Goal: Transaction & Acquisition: Book appointment/travel/reservation

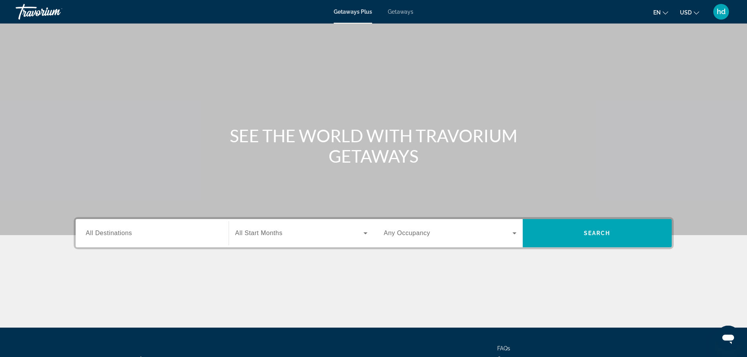
click at [667, 12] on icon "Change language" at bounding box center [665, 12] width 5 height 5
click at [647, 53] on button "Français" at bounding box center [644, 52] width 35 height 10
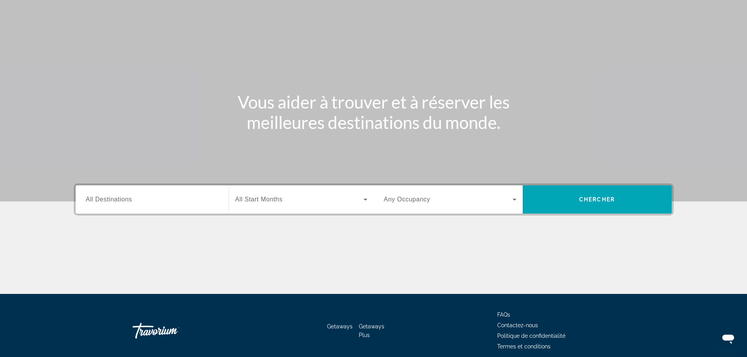
scroll to position [67, 0]
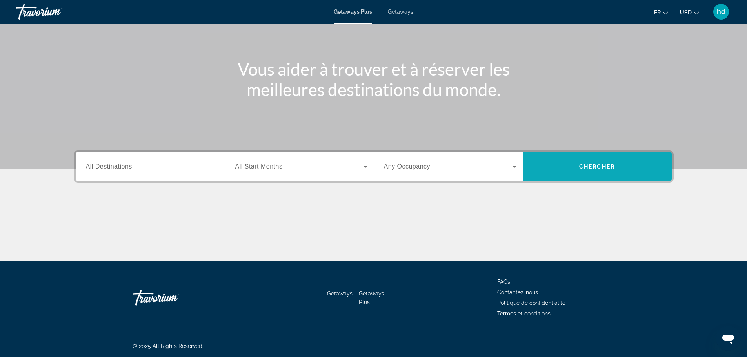
click at [565, 169] on span "Search widget" at bounding box center [597, 166] width 149 height 19
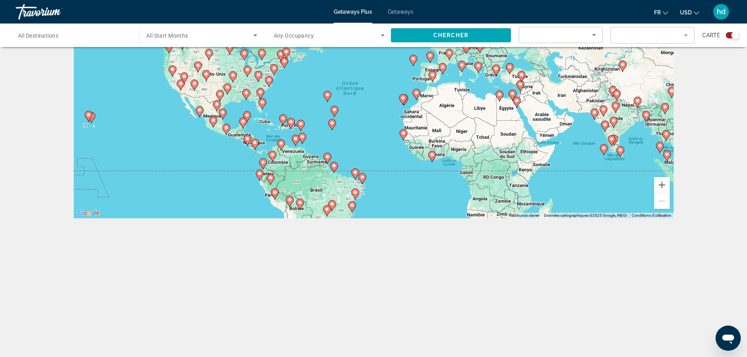
scroll to position [78, 0]
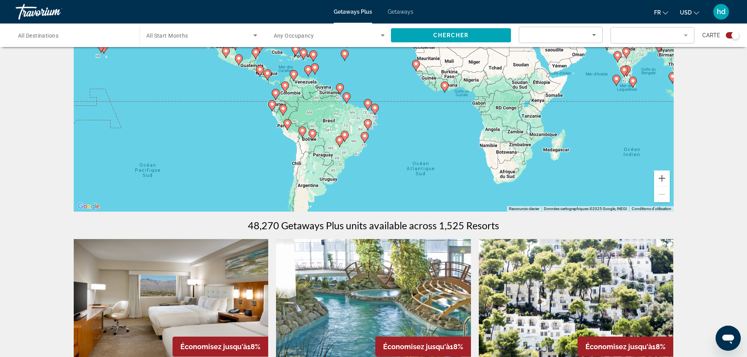
drag, startPoint x: 575, startPoint y: 165, endPoint x: 588, endPoint y: 102, distance: 64.8
click at [588, 102] on div "Pour activer le glissement avec le clavier, appuyez sur Alt+Entrée. Une fois ce…" at bounding box center [374, 93] width 600 height 235
click at [596, 167] on image "Main content" at bounding box center [597, 167] width 5 height 5
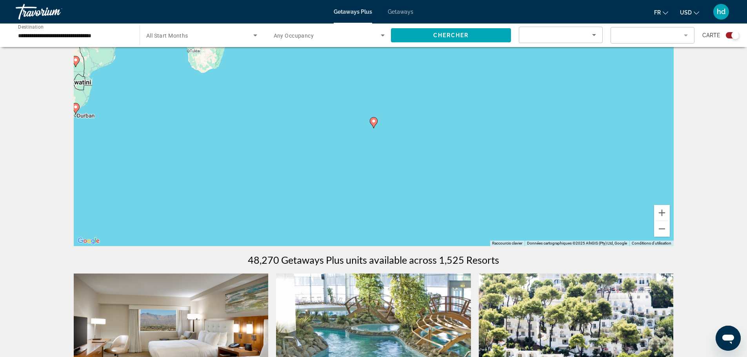
scroll to position [39, 0]
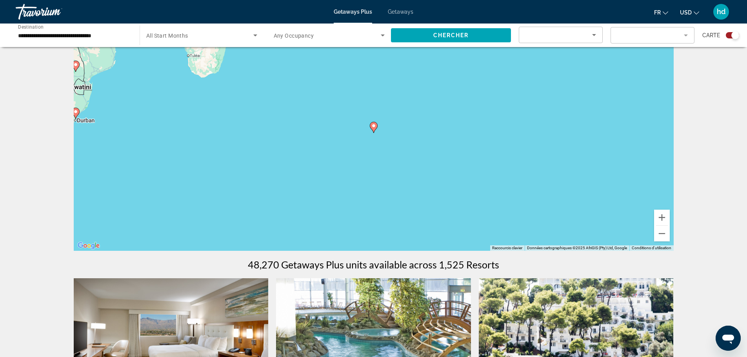
click at [375, 126] on image "Main content" at bounding box center [373, 126] width 5 height 5
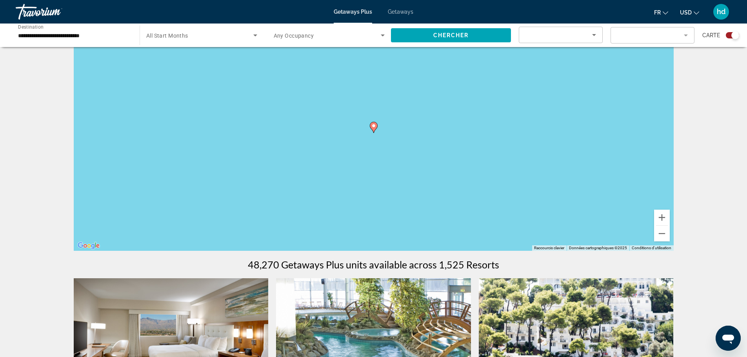
click at [375, 126] on image "Main content" at bounding box center [373, 126] width 5 height 5
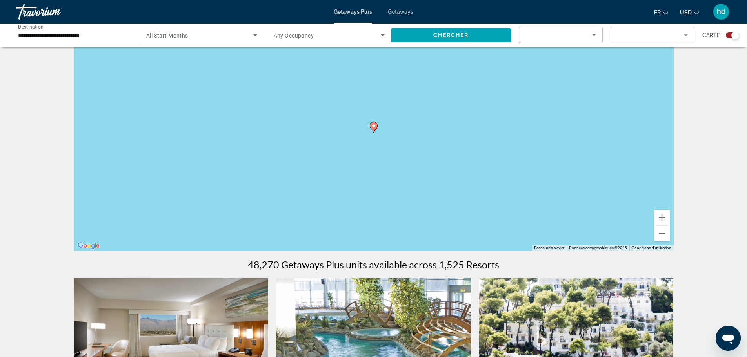
click at [375, 126] on image "Main content" at bounding box center [373, 126] width 5 height 5
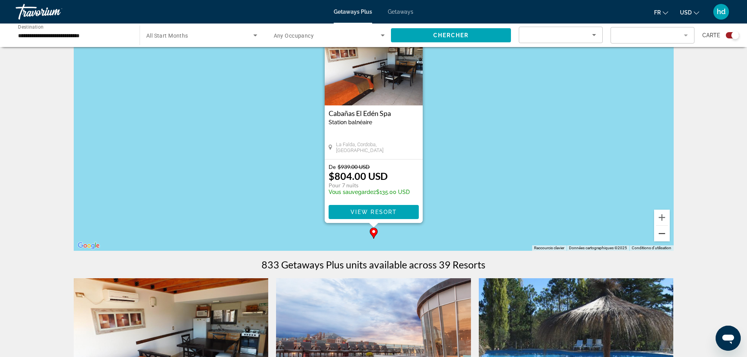
click at [659, 232] on button "Zoom arrière" at bounding box center [662, 234] width 16 height 16
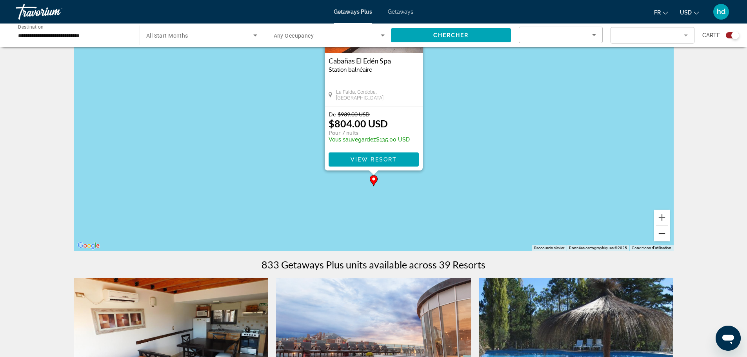
click at [659, 232] on button "Zoom arrière" at bounding box center [662, 234] width 16 height 16
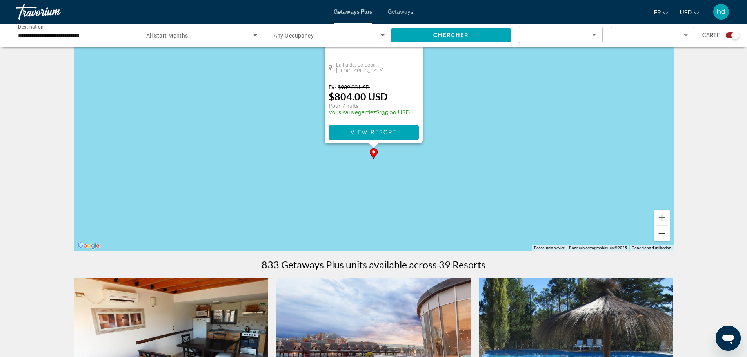
click at [659, 232] on button "Zoom arrière" at bounding box center [662, 234] width 16 height 16
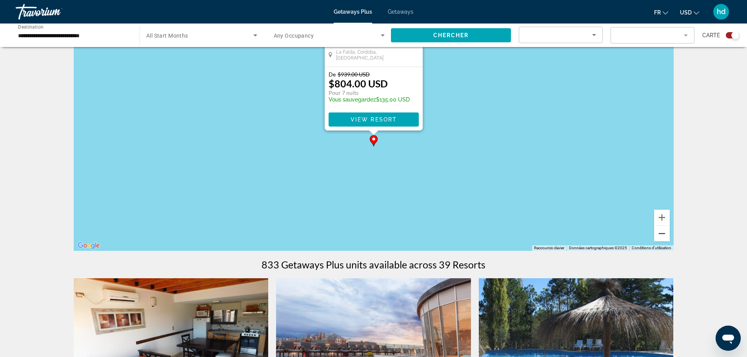
click at [659, 232] on button "Zoom arrière" at bounding box center [662, 234] width 16 height 16
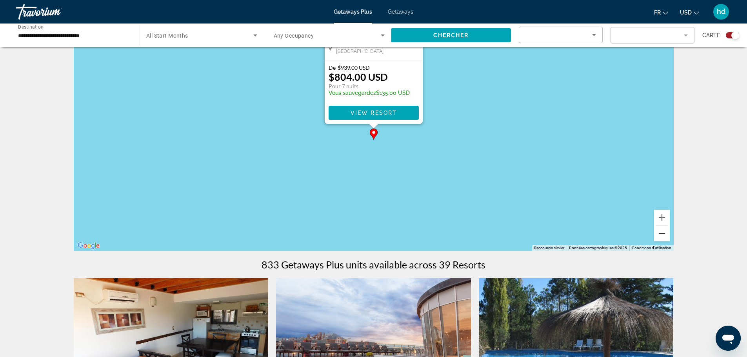
click at [659, 232] on button "Zoom arrière" at bounding box center [662, 234] width 16 height 16
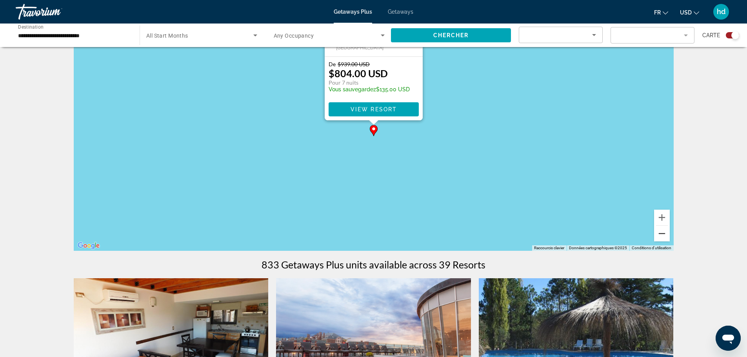
click at [659, 232] on button "Zoom arrière" at bounding box center [662, 234] width 16 height 16
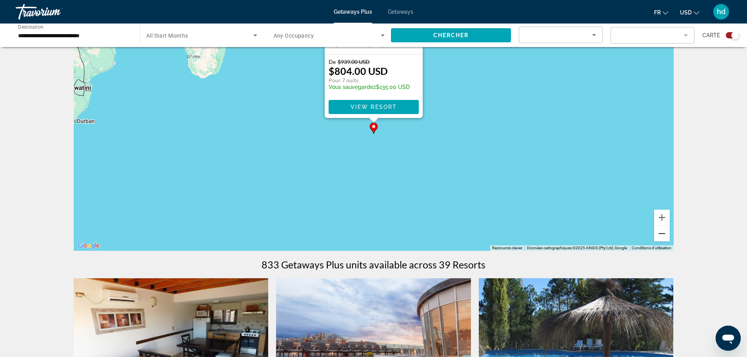
click at [659, 232] on button "Zoom arrière" at bounding box center [662, 234] width 16 height 16
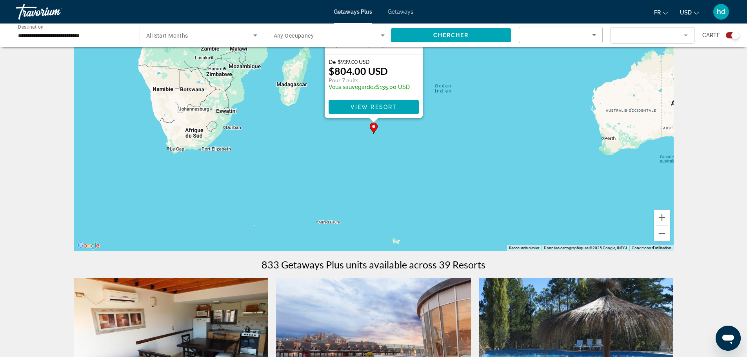
click at [445, 149] on div "Pour activer le glissement avec le clavier, appuyez sur Alt+Entrée. Une fois ce…" at bounding box center [374, 133] width 600 height 235
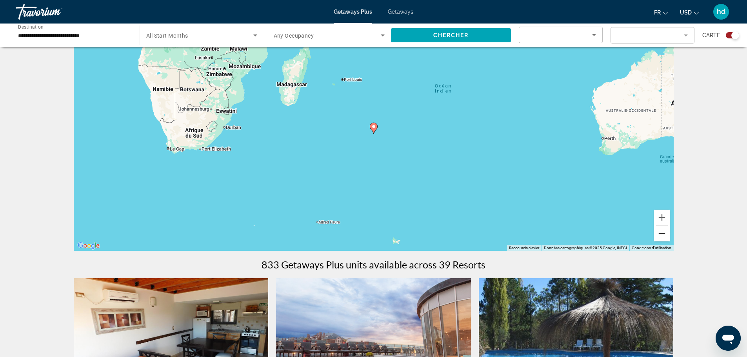
click at [662, 241] on button "Zoom arrière" at bounding box center [662, 234] width 16 height 16
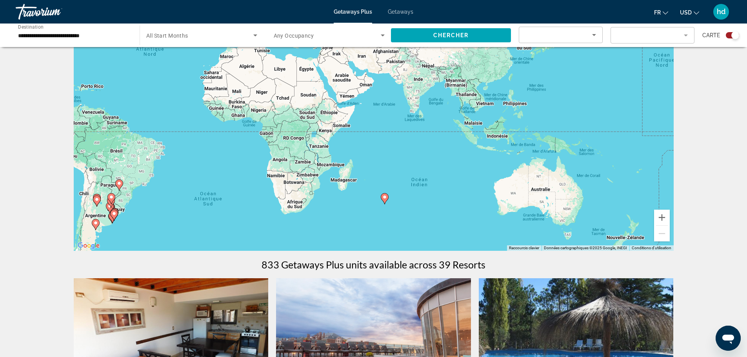
drag, startPoint x: 387, startPoint y: 147, endPoint x: 393, endPoint y: 202, distance: 55.6
click at [393, 202] on div "Pour activer le glissement avec le clavier, appuyez sur Alt+Entrée. Une fois ce…" at bounding box center [374, 133] width 600 height 235
click at [105, 37] on input "**********" at bounding box center [73, 35] width 111 height 9
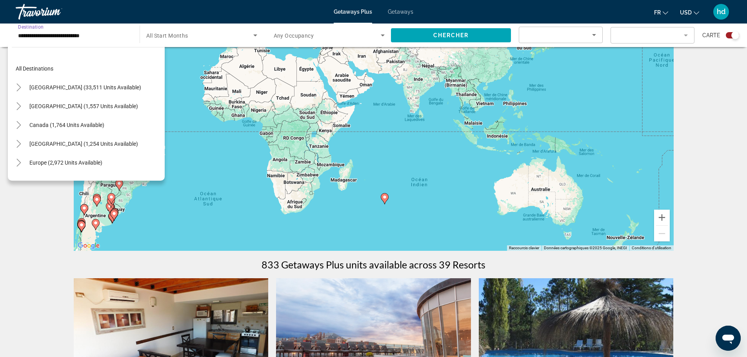
scroll to position [122, 0]
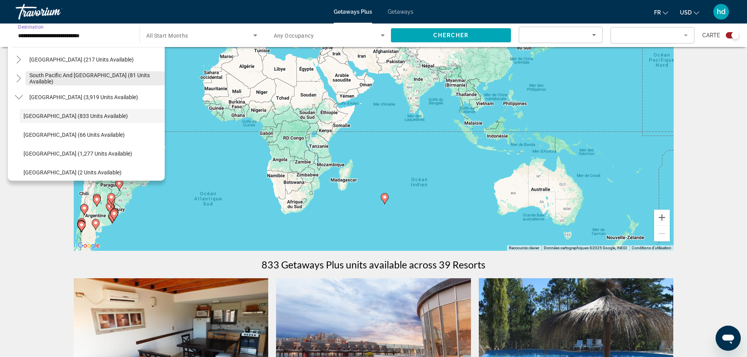
click at [51, 75] on span "South Pacific and [GEOGRAPHIC_DATA] (81 units available)" at bounding box center [94, 78] width 131 height 13
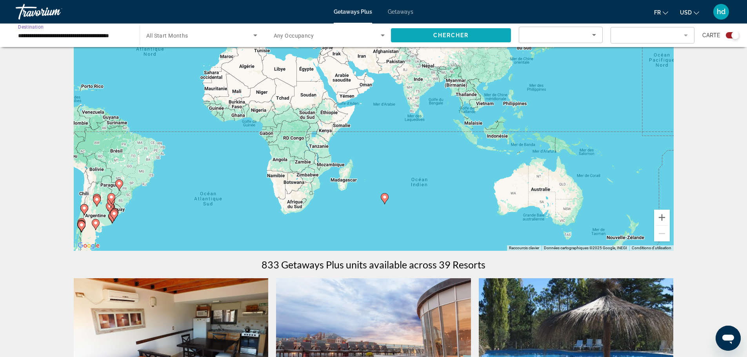
click at [444, 31] on span "Search widget" at bounding box center [451, 35] width 120 height 19
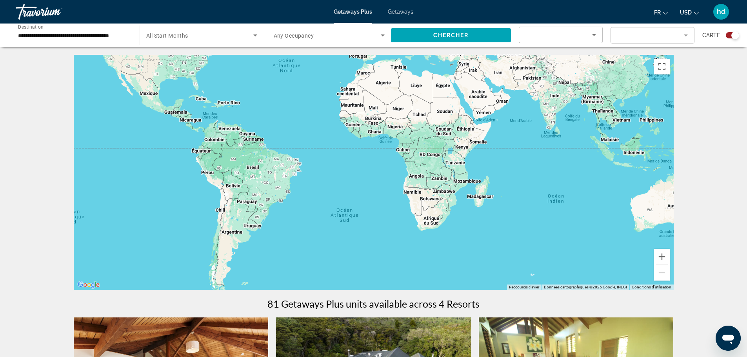
drag, startPoint x: 364, startPoint y: 187, endPoint x: 300, endPoint y: 91, distance: 115.1
click at [300, 91] on div "Main content" at bounding box center [374, 172] width 600 height 235
click at [123, 37] on input "**********" at bounding box center [73, 35] width 111 height 9
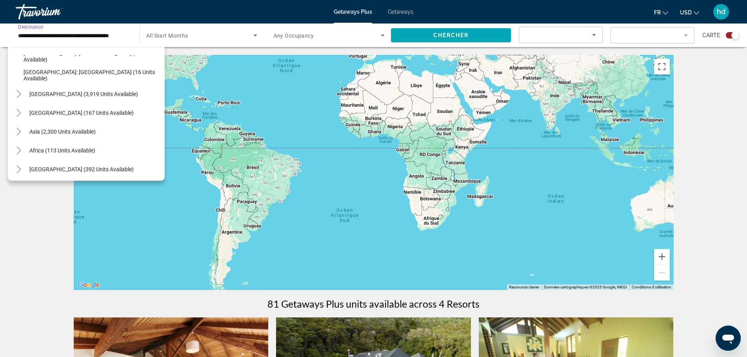
scroll to position [165, 0]
click at [64, 129] on span "Asia (2,300 units available)" at bounding box center [62, 130] width 66 height 6
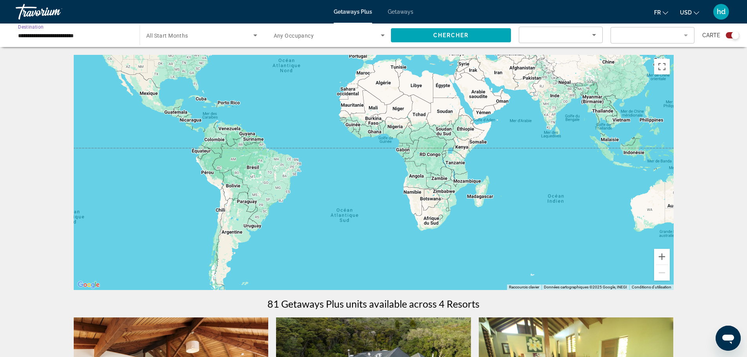
click at [232, 39] on span "Search widget" at bounding box center [199, 35] width 107 height 9
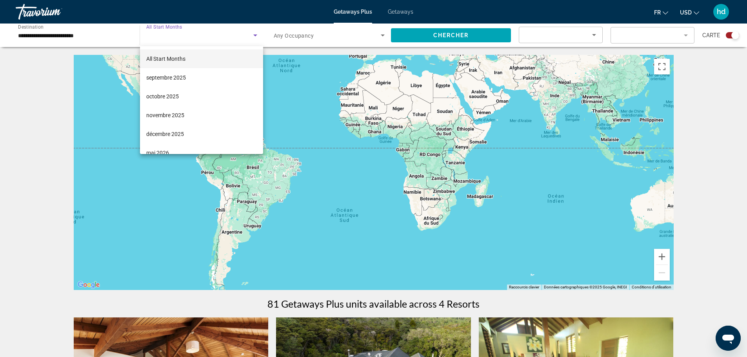
click at [232, 39] on div at bounding box center [373, 178] width 747 height 357
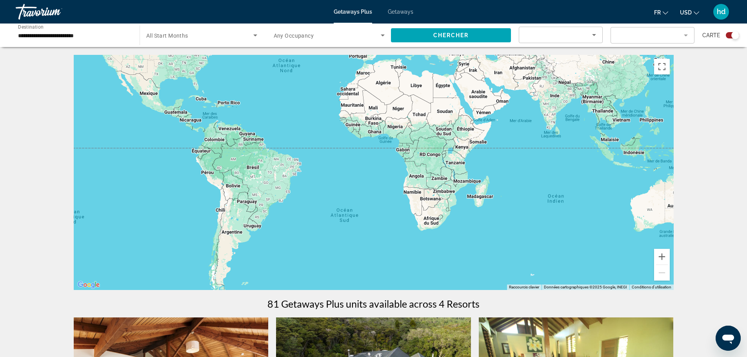
click at [291, 37] on span "Any Occupancy" at bounding box center [294, 36] width 40 height 6
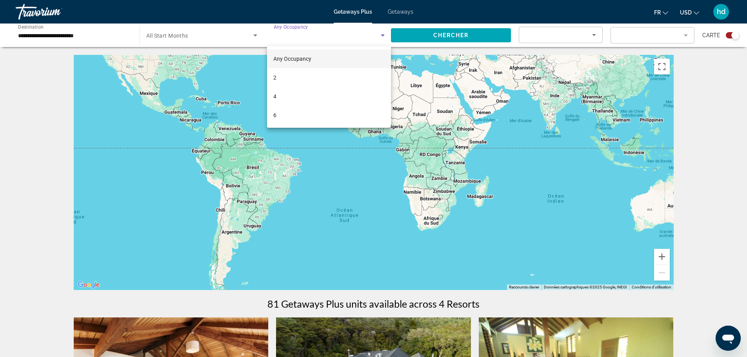
click at [291, 37] on div at bounding box center [373, 178] width 747 height 357
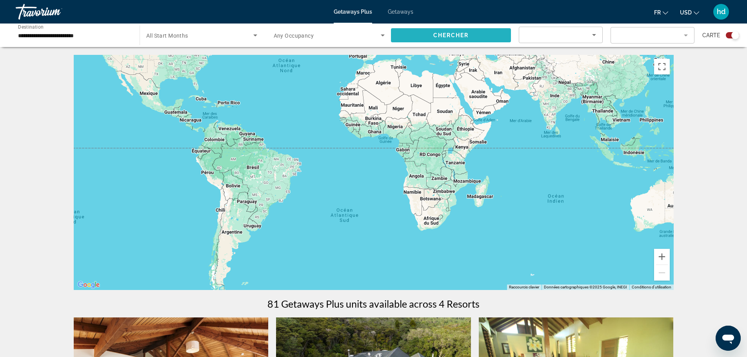
click at [405, 38] on span "Search widget" at bounding box center [451, 35] width 120 height 19
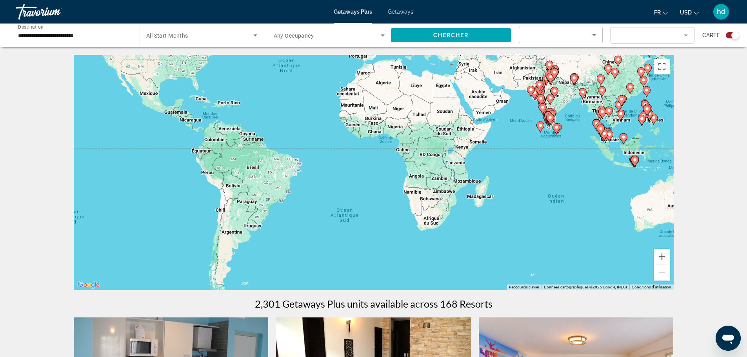
click at [80, 33] on input "**********" at bounding box center [73, 35] width 111 height 9
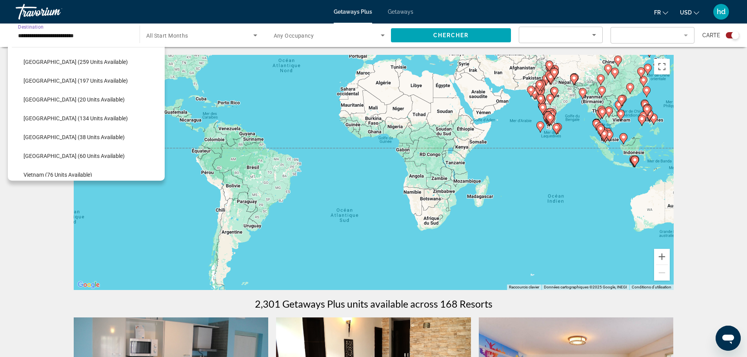
scroll to position [298, 0]
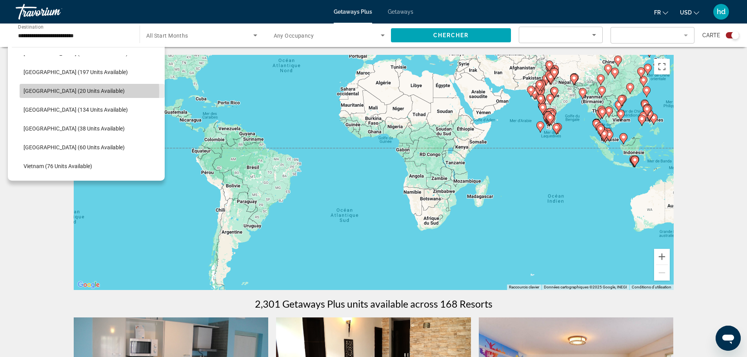
click at [47, 92] on span "[GEOGRAPHIC_DATA] (20 units available)" at bounding box center [74, 91] width 101 height 6
type input "**********"
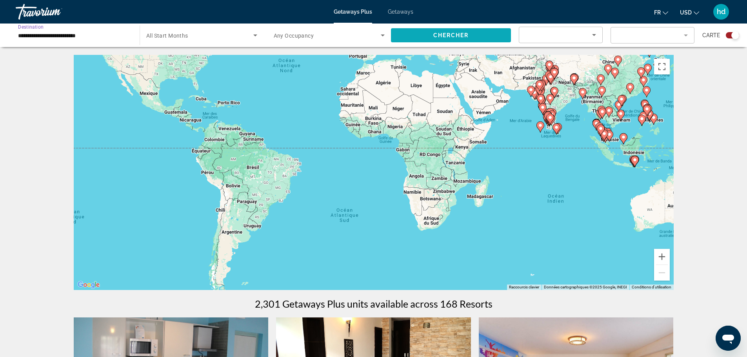
click at [414, 38] on span "Search widget" at bounding box center [451, 35] width 120 height 19
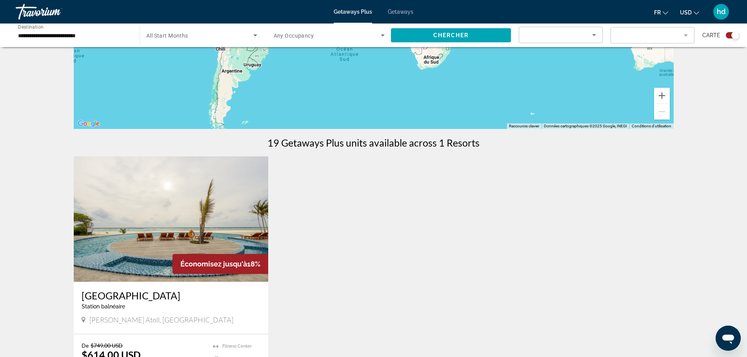
scroll to position [235, 0]
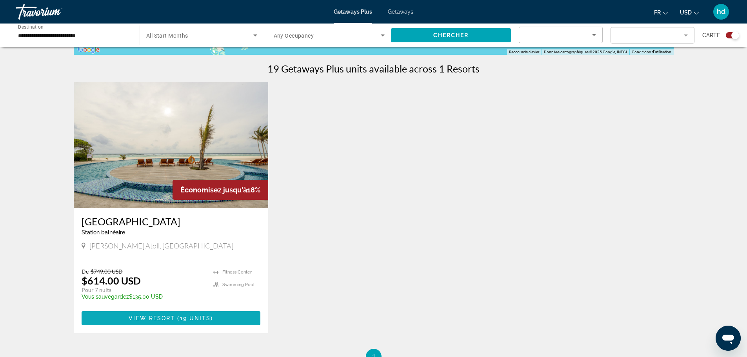
click at [198, 313] on span "Main content" at bounding box center [171, 318] width 179 height 19
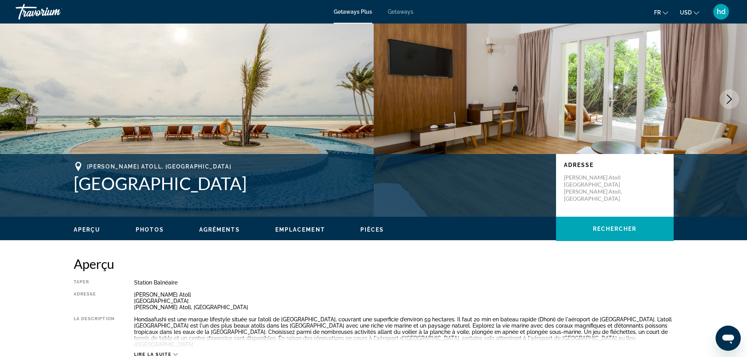
scroll to position [39, 0]
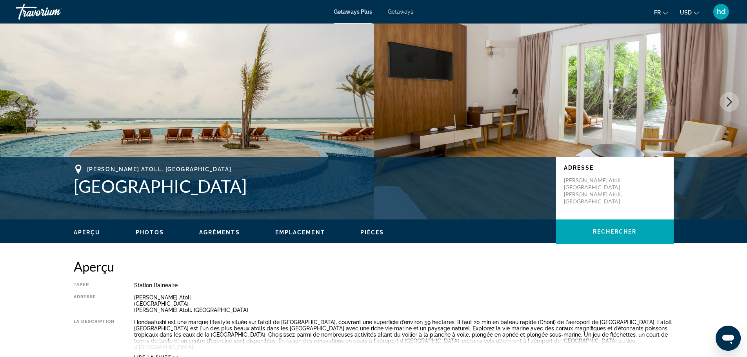
click at [696, 15] on button "USD USD ($) MXN (Mex$) CAD (Can$) GBP (£) EUR (€) AUD (A$) NZD (NZ$) CNY (CN¥)" at bounding box center [689, 12] width 19 height 11
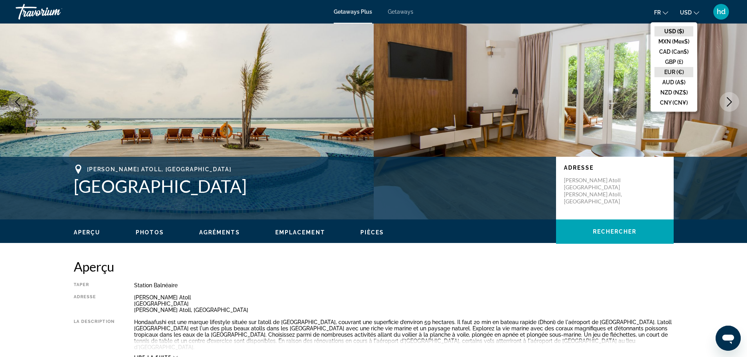
click at [675, 69] on button "EUR (€)" at bounding box center [673, 72] width 39 height 10
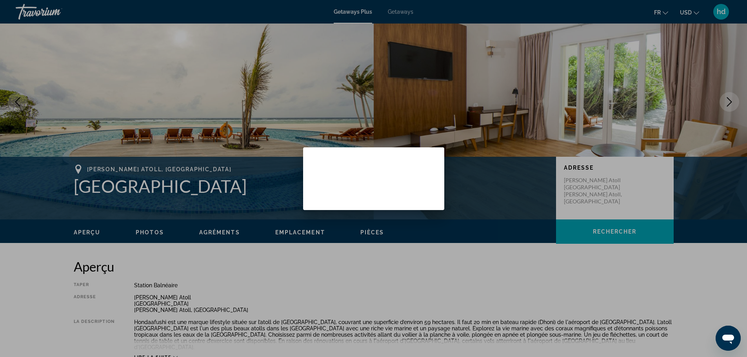
scroll to position [0, 0]
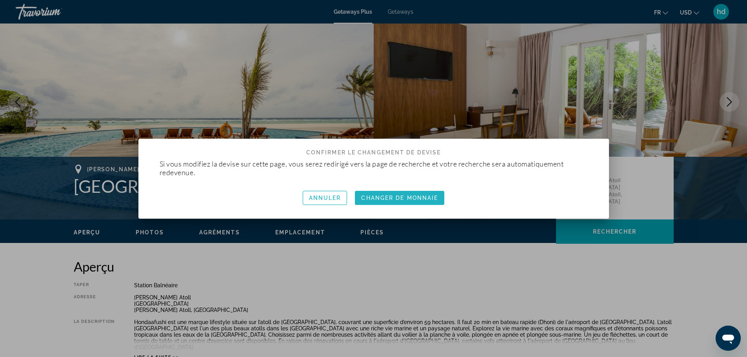
click at [384, 201] on span "Changer de monnaie" at bounding box center [399, 198] width 77 height 6
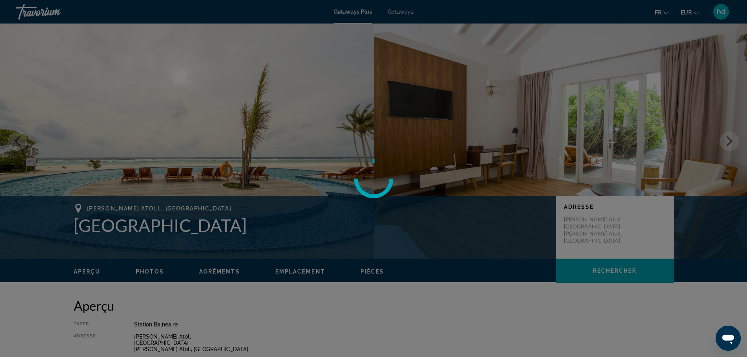
scroll to position [39, 0]
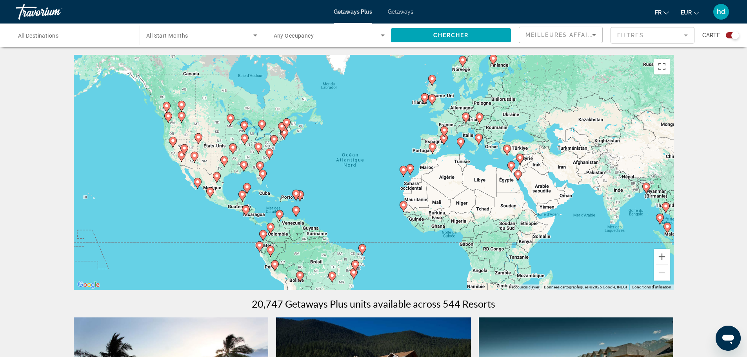
click at [402, 208] on icon "Main content" at bounding box center [403, 207] width 7 height 10
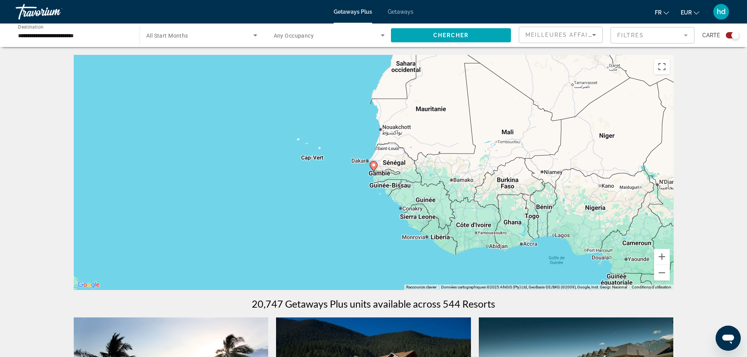
click at [376, 166] on image "Main content" at bounding box center [373, 165] width 5 height 5
type input "**********"
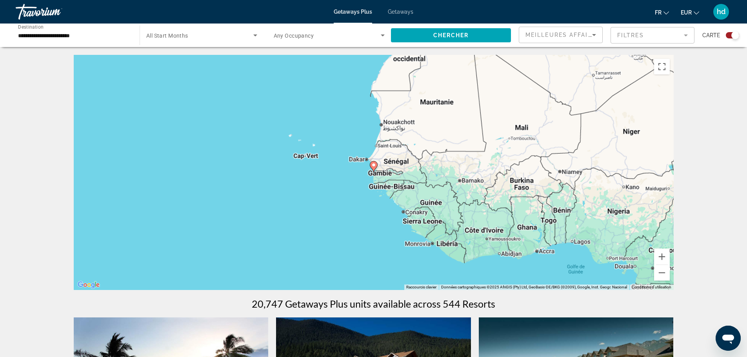
click at [376, 166] on image "Main content" at bounding box center [373, 165] width 5 height 5
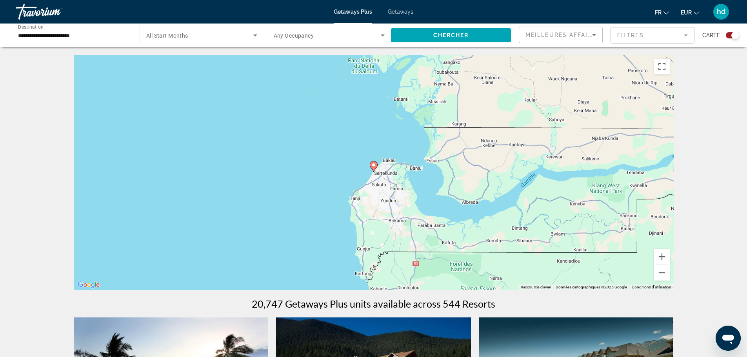
click at [374, 166] on image "Main content" at bounding box center [373, 165] width 5 height 5
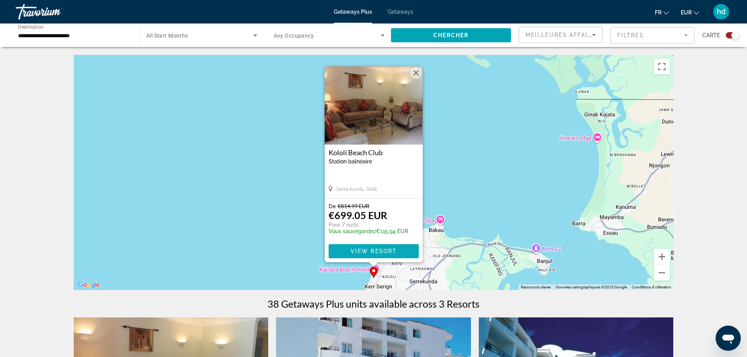
click at [364, 245] on span "Main content" at bounding box center [374, 251] width 90 height 19
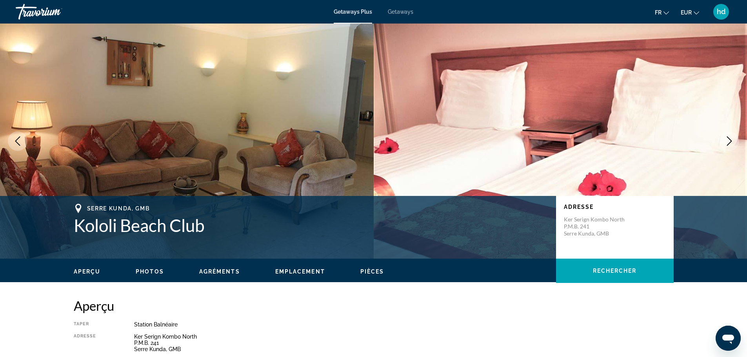
click at [156, 269] on span "Photos" at bounding box center [150, 272] width 28 height 6
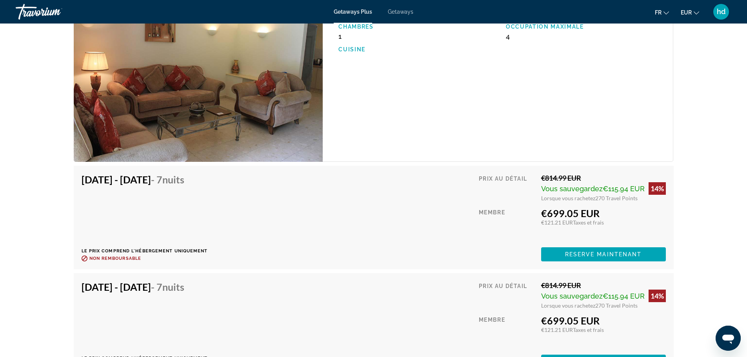
scroll to position [1179, 0]
